Goal: Information Seeking & Learning: Learn about a topic

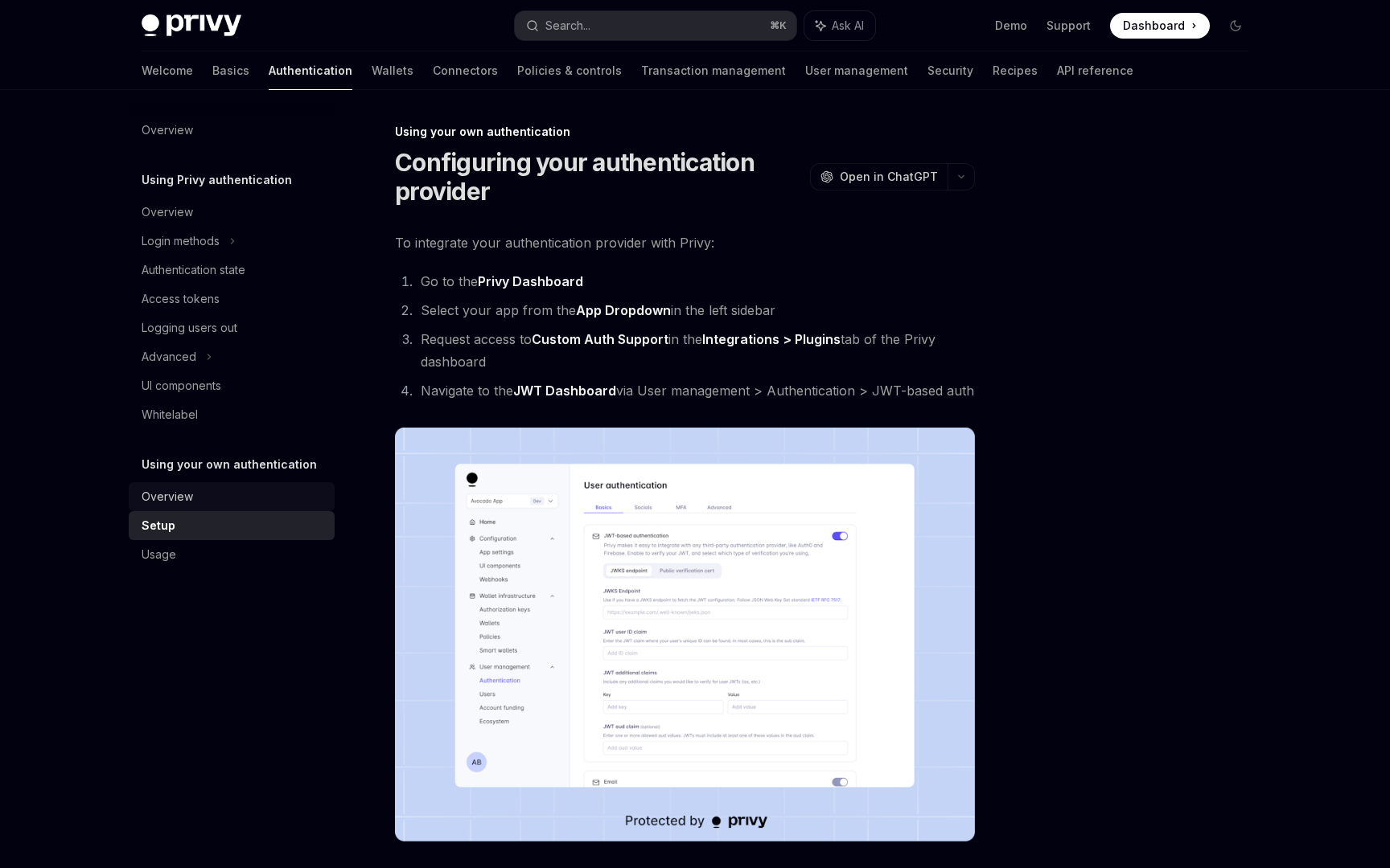
click at [163, 490] on div "Overview" at bounding box center [167, 496] width 52 height 19
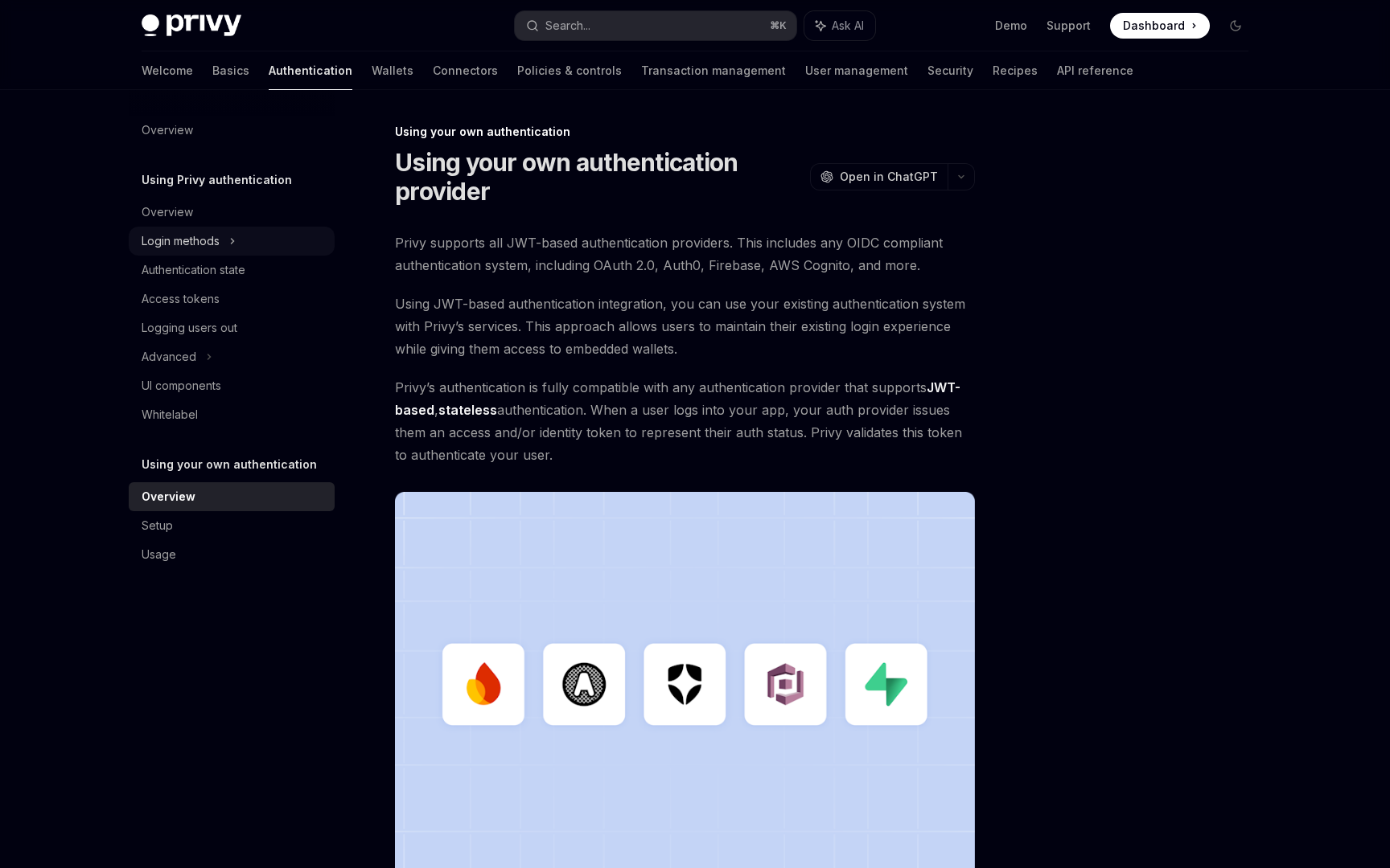
click at [231, 248] on icon at bounding box center [232, 240] width 6 height 19
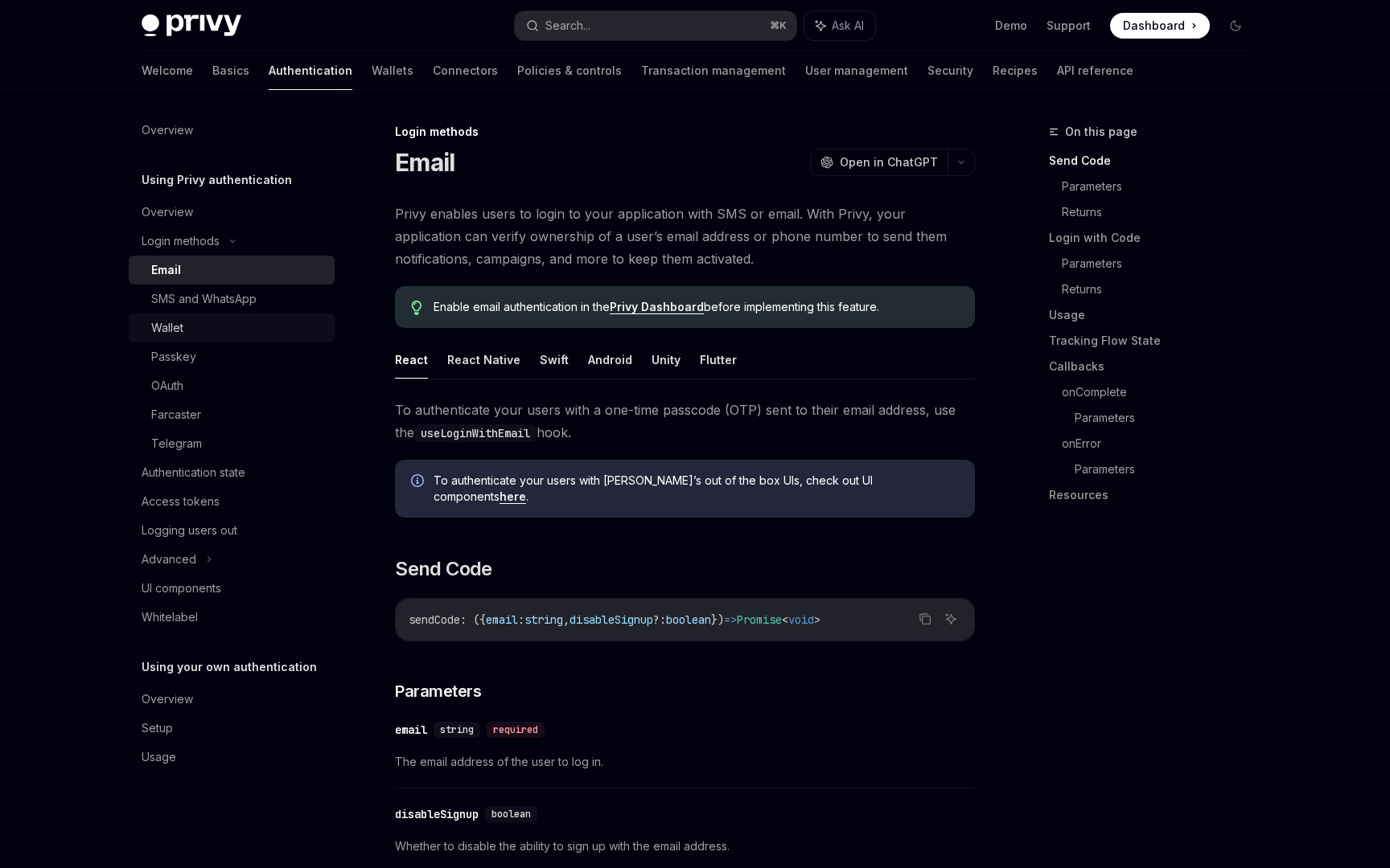
click at [200, 324] on div "Wallet" at bounding box center [238, 327] width 174 height 19
type textarea "*"
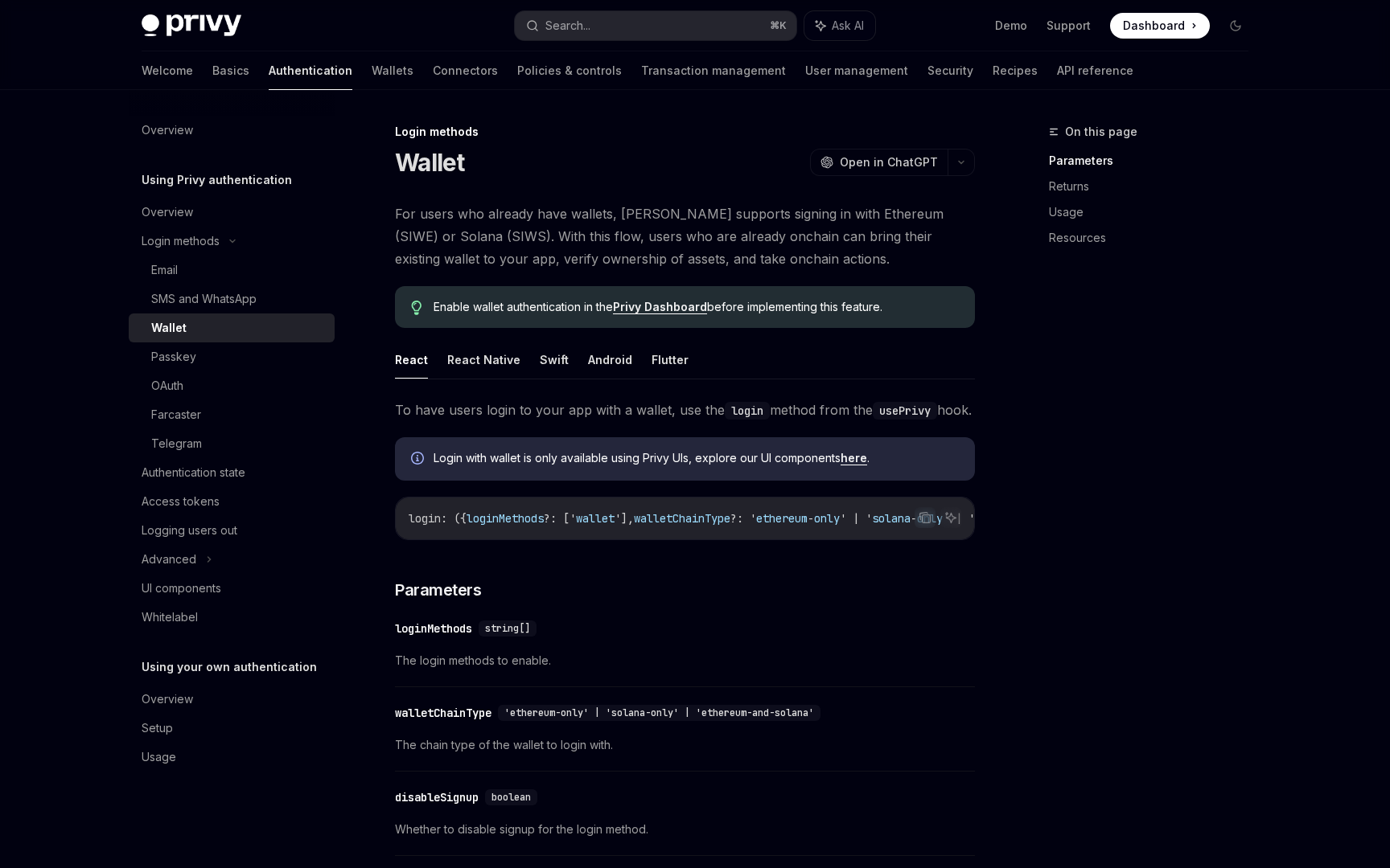
scroll to position [1, 0]
click at [504, 244] on span "For users who already have wallets, [PERSON_NAME] supports signing in with Ethe…" at bounding box center [684, 235] width 580 height 67
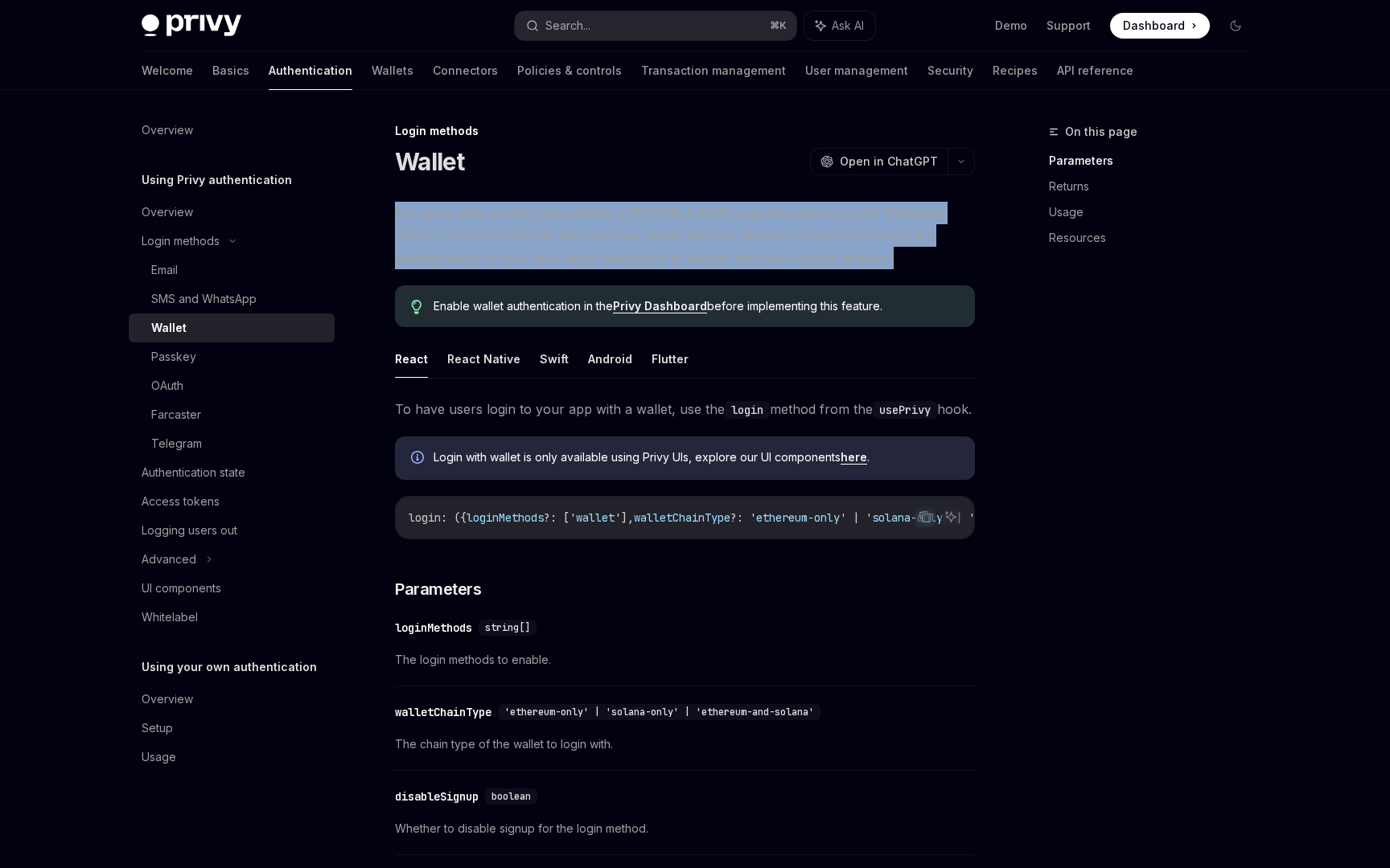
click at [504, 244] on span "For users who already have wallets, [PERSON_NAME] supports signing in with Ethe…" at bounding box center [684, 235] width 580 height 67
